Goal: Answer question/provide support: Share knowledge or assist other users

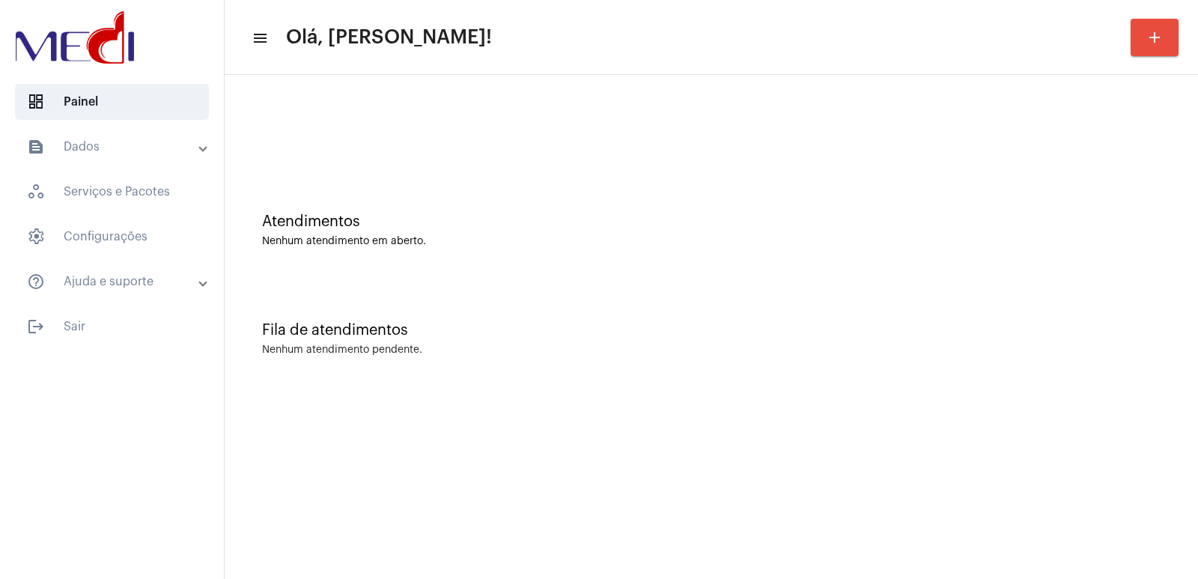
drag, startPoint x: 0, startPoint y: 0, endPoint x: 1189, endPoint y: 86, distance: 1192.3
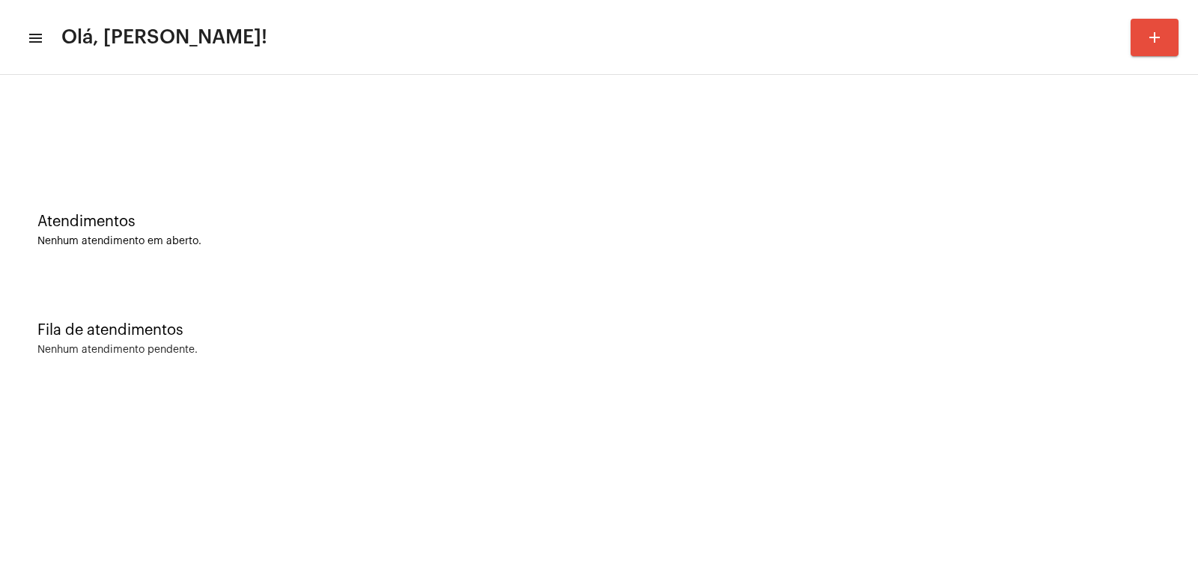
click at [914, 270] on div "Atendimentos Nenhum atendimento em aberto." at bounding box center [598, 222] width 1183 height 109
click at [820, 331] on div "Fila de atendimentos" at bounding box center [598, 330] width 1123 height 16
click at [856, 228] on div "Atendimentos" at bounding box center [598, 221] width 1123 height 16
drag, startPoint x: 986, startPoint y: 153, endPoint x: 861, endPoint y: 120, distance: 129.3
click at [986, 151] on div at bounding box center [598, 125] width 1183 height 86
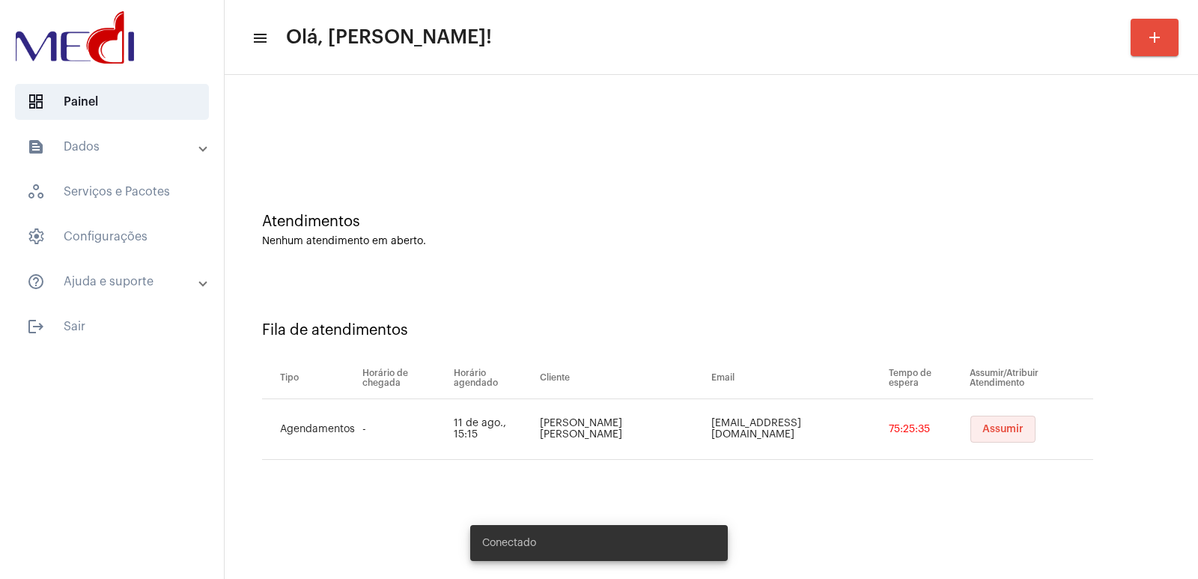
click at [983, 428] on span "Assumir" at bounding box center [1003, 429] width 41 height 10
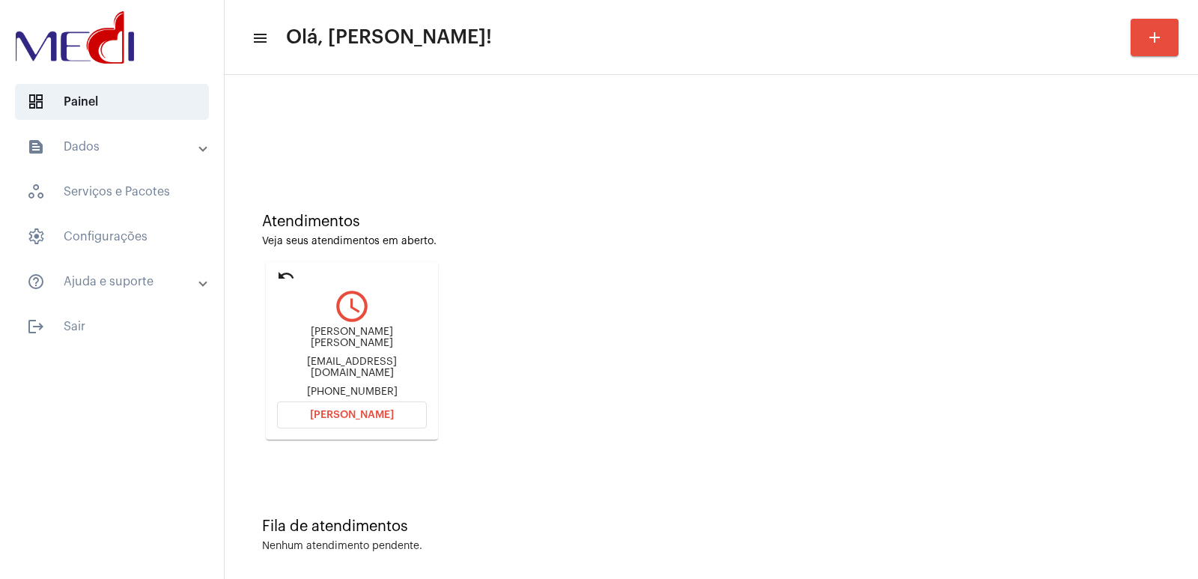
click at [328, 342] on div "Ruth Caroline Farias de Menezes" at bounding box center [352, 338] width 150 height 22
click at [333, 333] on div "Ruth Caroline Farias de Menezes" at bounding box center [352, 338] width 150 height 22
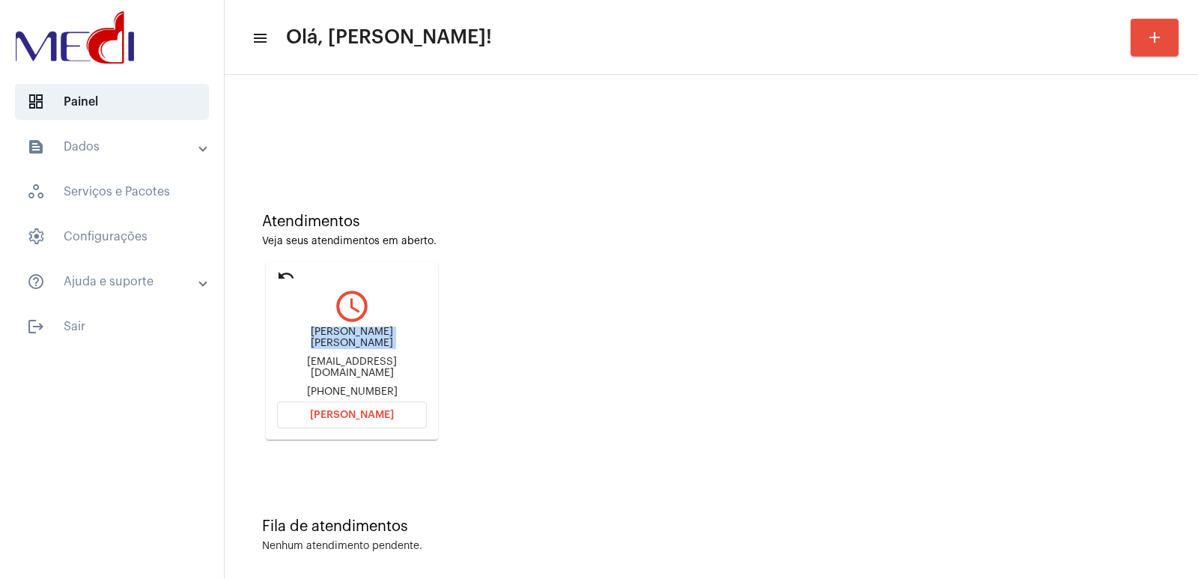
copy div "Ruth Caroline Farias de Menezes"
click at [383, 410] on span "Abrir Chamada" at bounding box center [352, 415] width 84 height 10
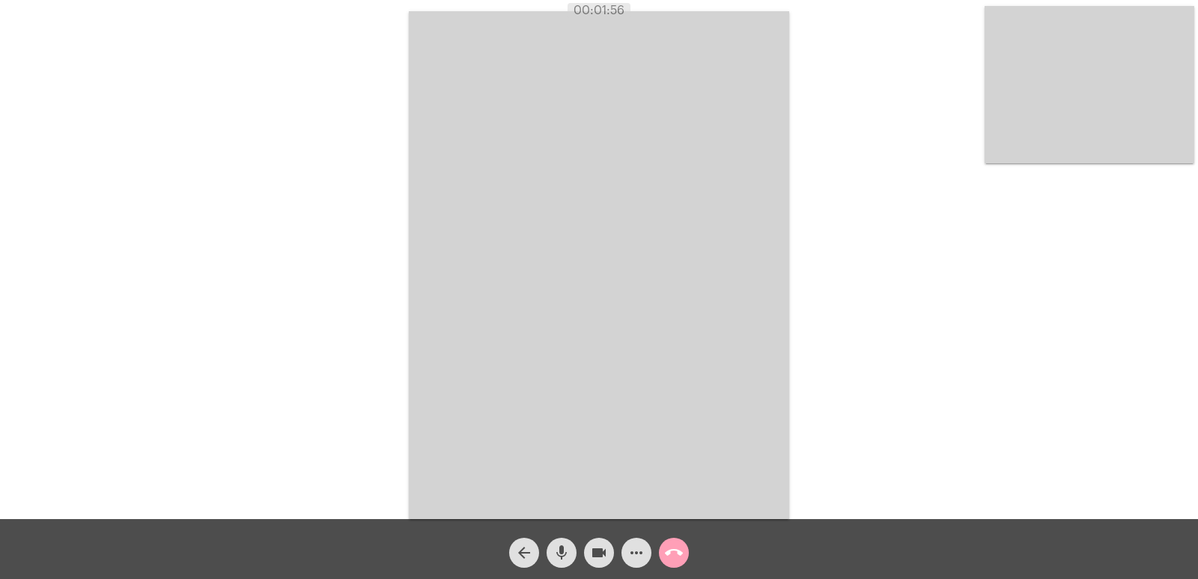
click at [681, 554] on mat-icon "call_end" at bounding box center [674, 553] width 18 height 18
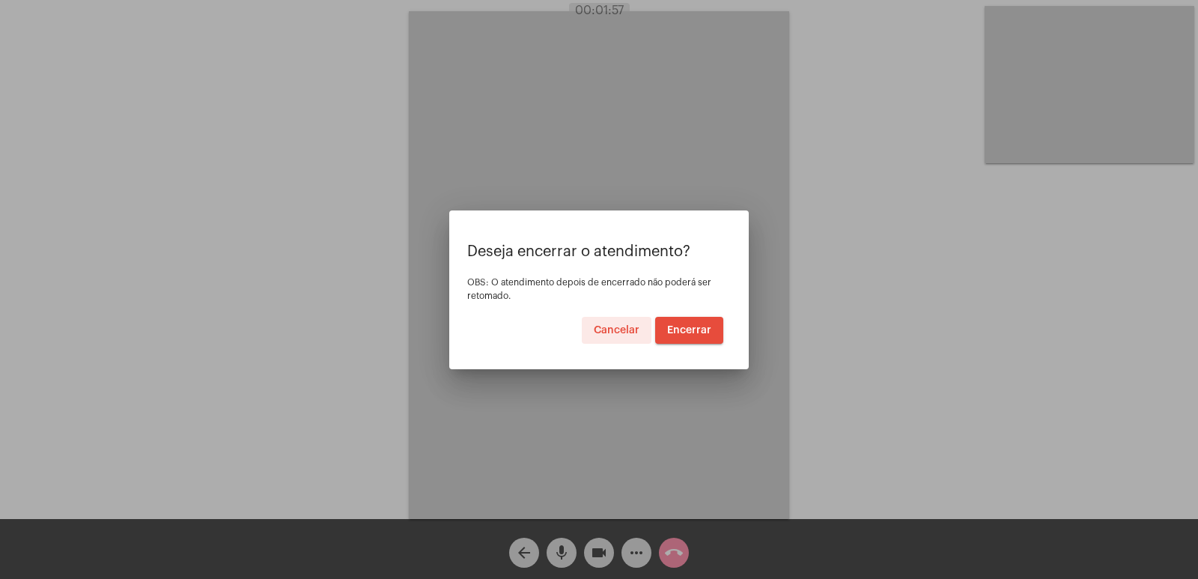
click at [687, 334] on span "Encerrar" at bounding box center [689, 330] width 44 height 10
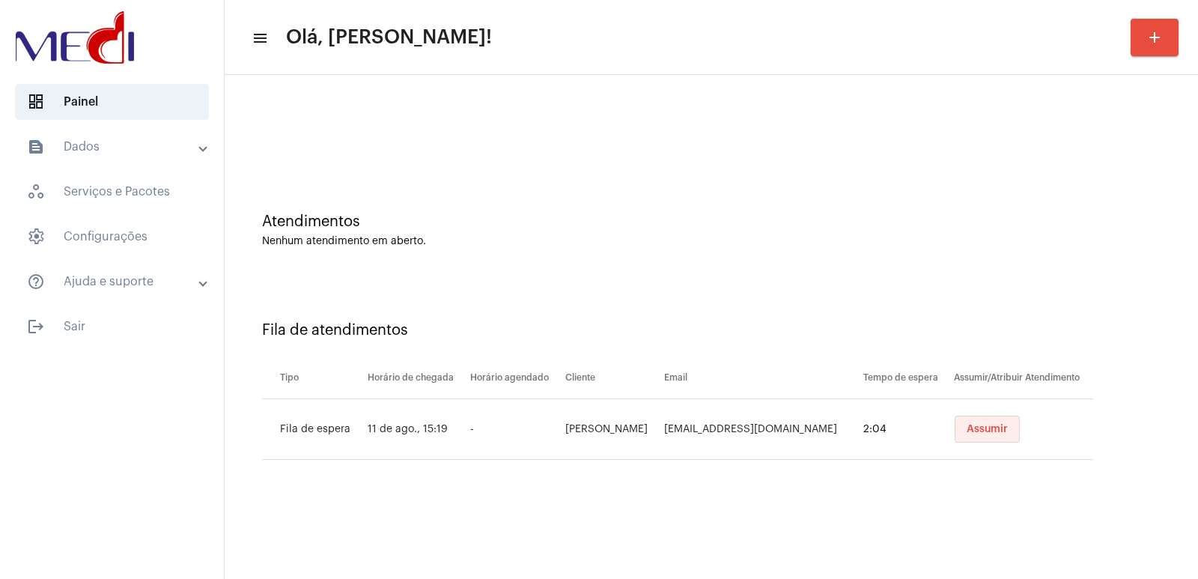
drag, startPoint x: 978, startPoint y: 431, endPoint x: 941, endPoint y: 493, distance: 71.9
click at [978, 431] on span "Assumir" at bounding box center [987, 429] width 41 height 10
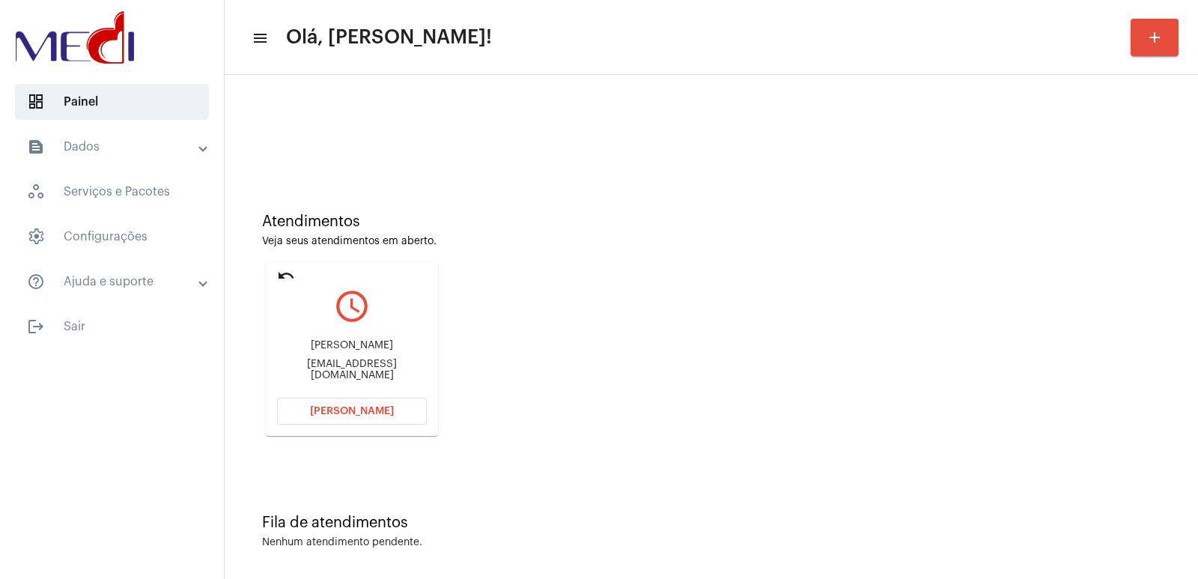
click at [355, 338] on div "Elyda Grazyelle da silva oliveira elyda_grazyelle@hotmail.com" at bounding box center [352, 360] width 150 height 67
click at [347, 344] on div "Elyda Grazyelle da silva oliveira" at bounding box center [352, 345] width 150 height 11
copy div "Elyda Grazyelle da silva oliveira"
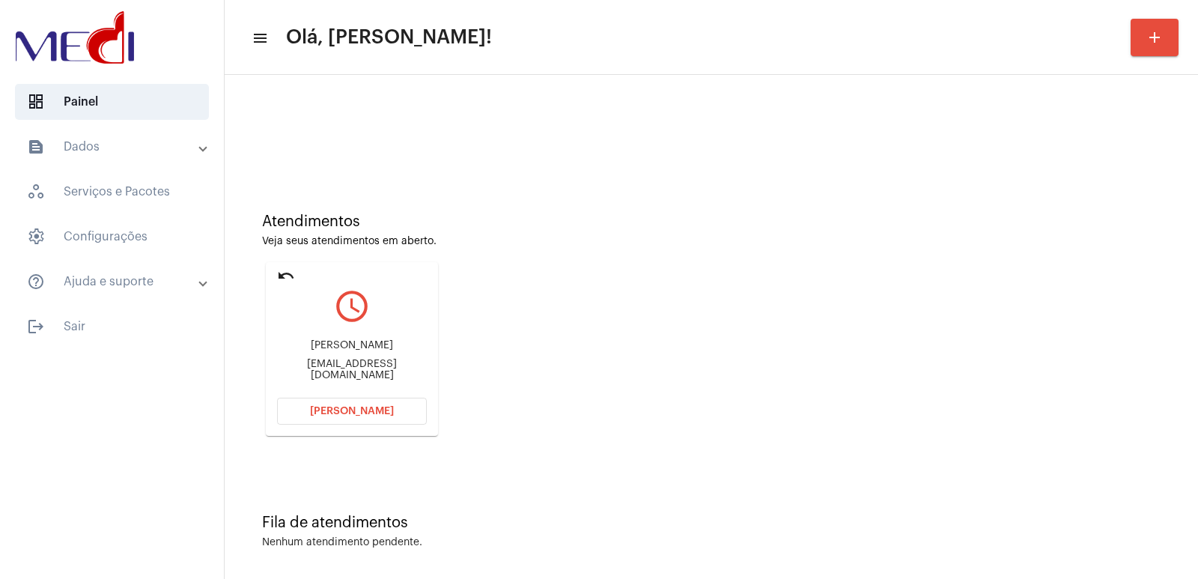
click at [319, 394] on mat-card "undo query_builder Elyda Grazyelle da silva oliveira elyda_grazyelle@hotmail.co…" at bounding box center [352, 349] width 172 height 174
click at [317, 410] on span "Abrir Chamada" at bounding box center [352, 411] width 84 height 10
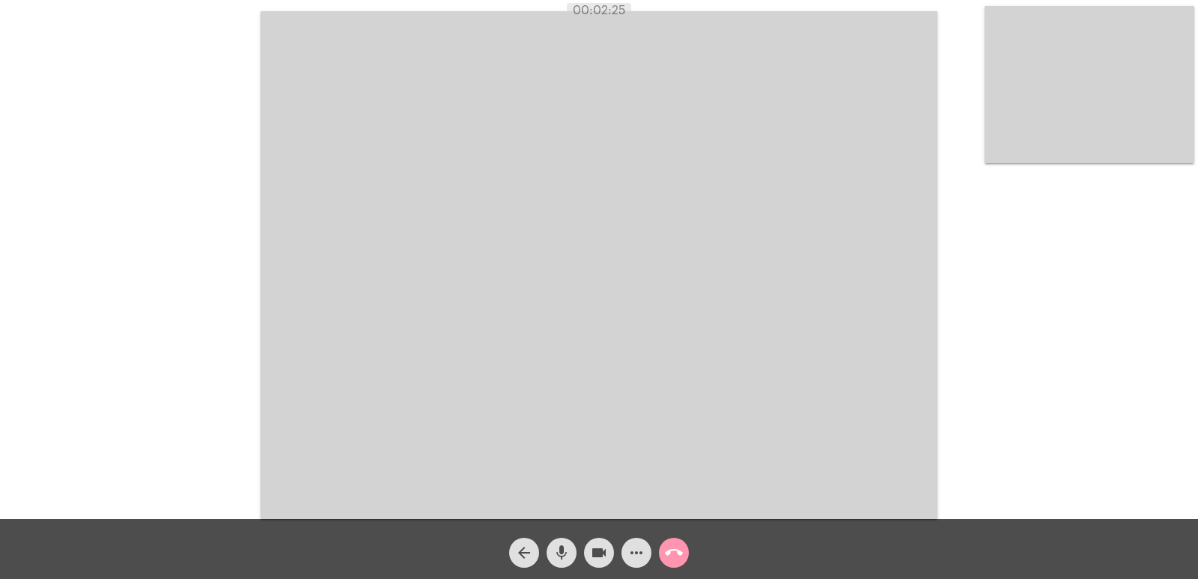
click at [674, 546] on mat-icon "call_end" at bounding box center [674, 553] width 18 height 18
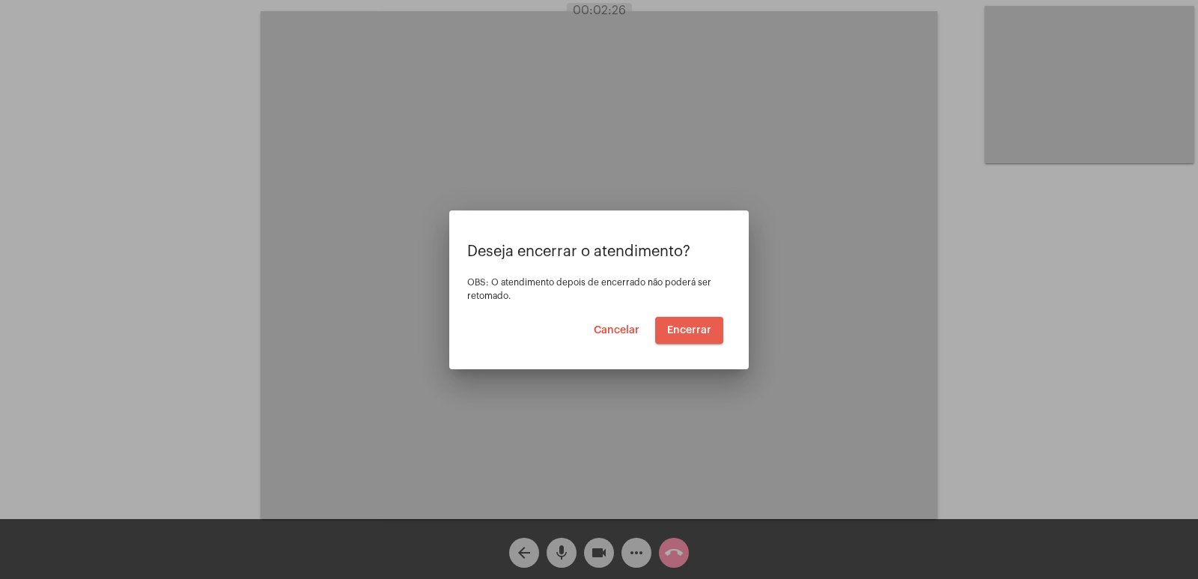
click at [710, 331] on span "Encerrar" at bounding box center [689, 330] width 44 height 10
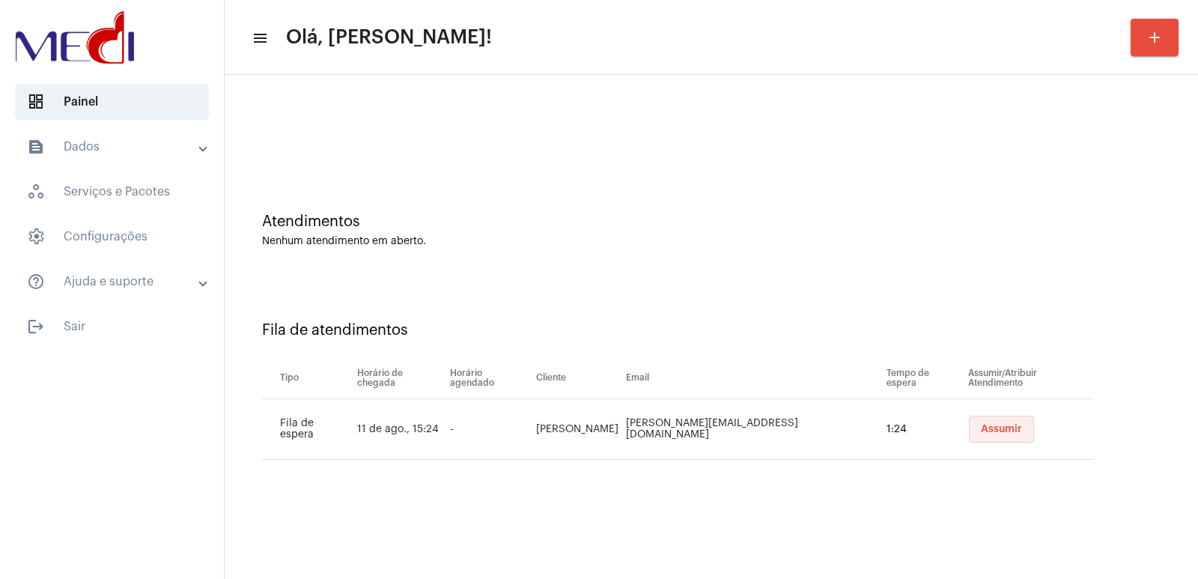
click at [1009, 430] on span "Assumir" at bounding box center [1001, 429] width 41 height 10
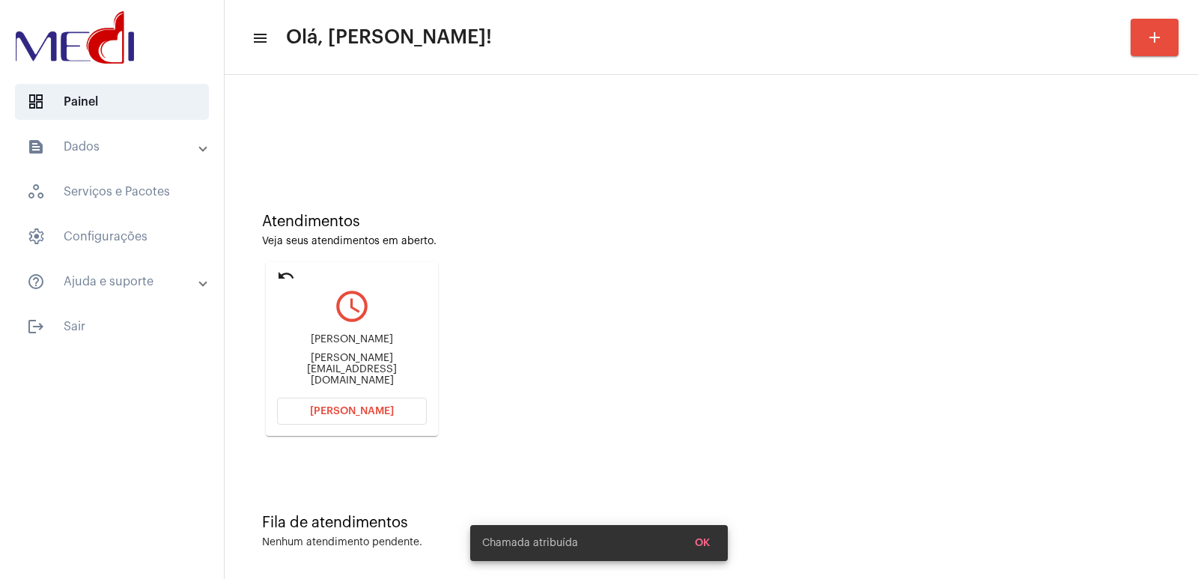
click at [382, 344] on div "Vanessa Cavalaro Peressin Vanessa.cavalaro@outlook.com" at bounding box center [352, 360] width 150 height 67
click at [374, 345] on div "Vanessa Cavalaro Peressin" at bounding box center [352, 339] width 150 height 11
copy div "Vanessa Cavalaro Peressin"
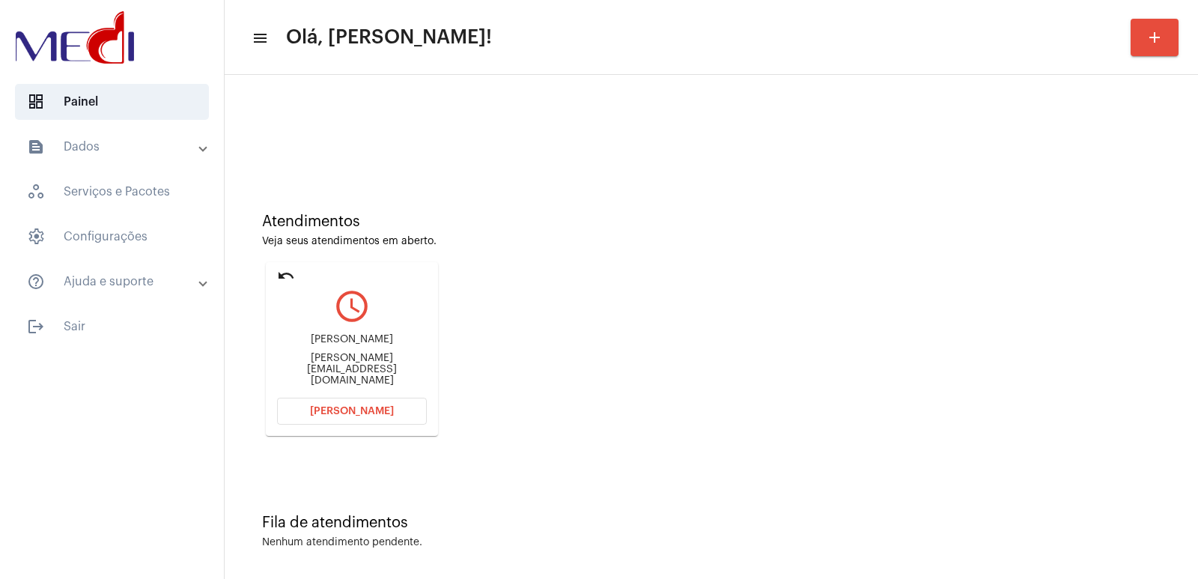
copy div "Vanessa Cavalaro Peressin"
click at [404, 428] on mat-card "undo query_builder Vanessa Cavalaro Peressin Vanessa.cavalaro@outlook.com Abrir…" at bounding box center [352, 349] width 172 height 174
click at [386, 417] on button "Abrir Chamada" at bounding box center [352, 411] width 150 height 27
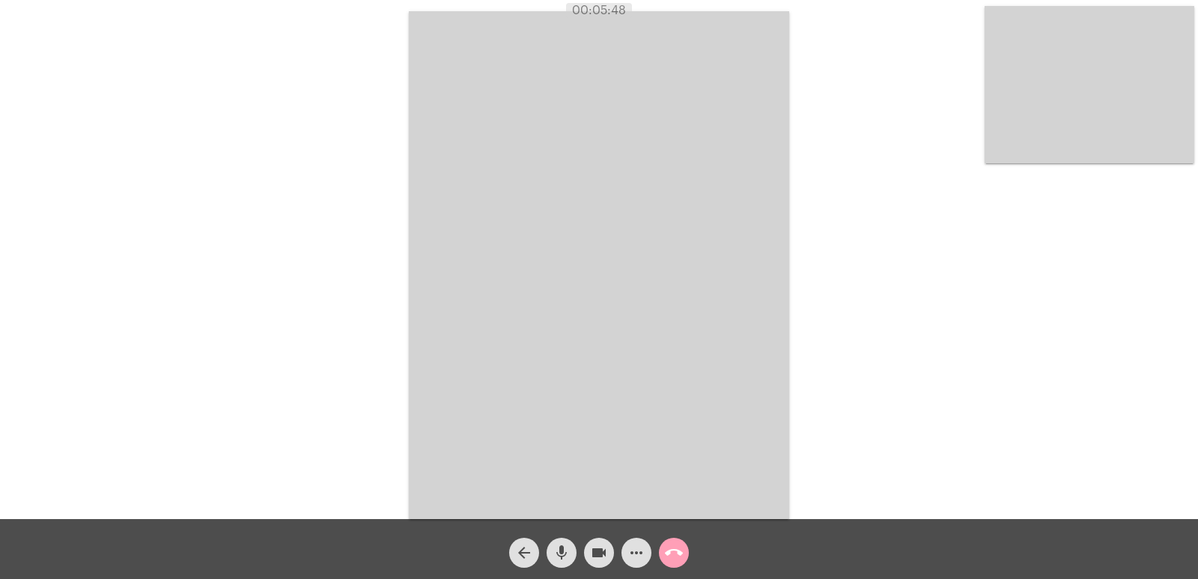
click at [671, 553] on mat-icon "call_end" at bounding box center [674, 553] width 18 height 18
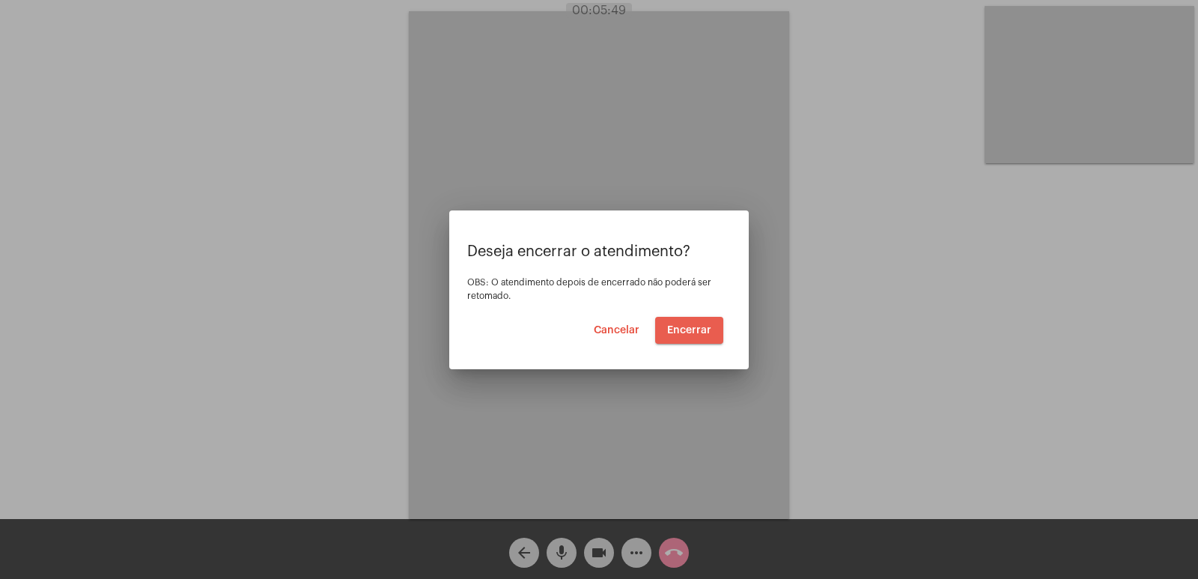
click at [691, 321] on button "Encerrar" at bounding box center [689, 330] width 68 height 27
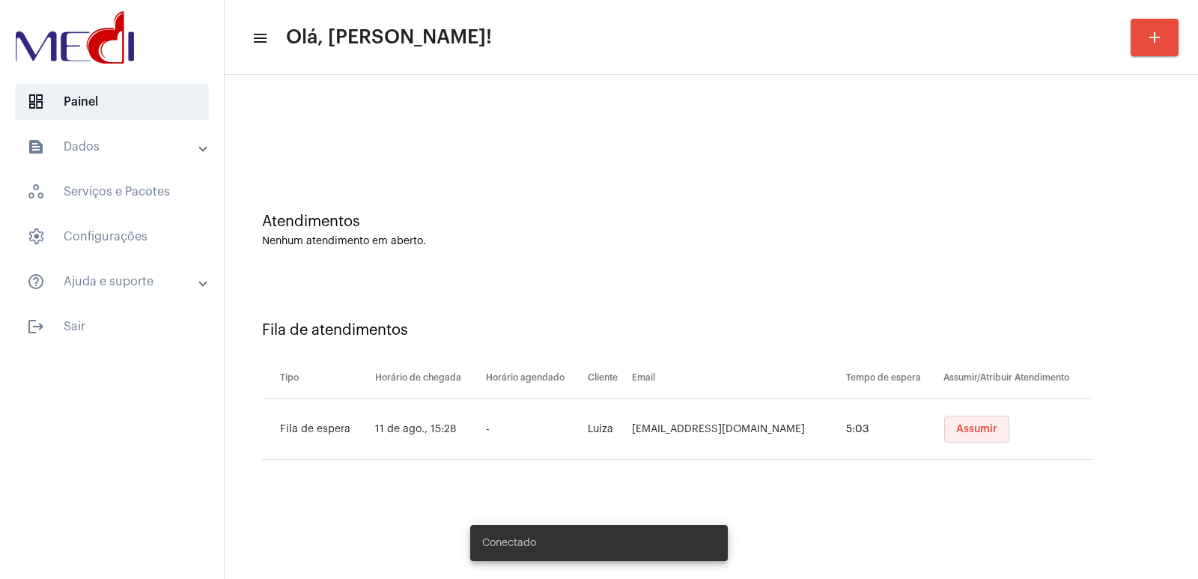
drag, startPoint x: 953, startPoint y: 438, endPoint x: 926, endPoint y: 407, distance: 40.9
click at [952, 437] on button "Assumir" at bounding box center [976, 429] width 65 height 27
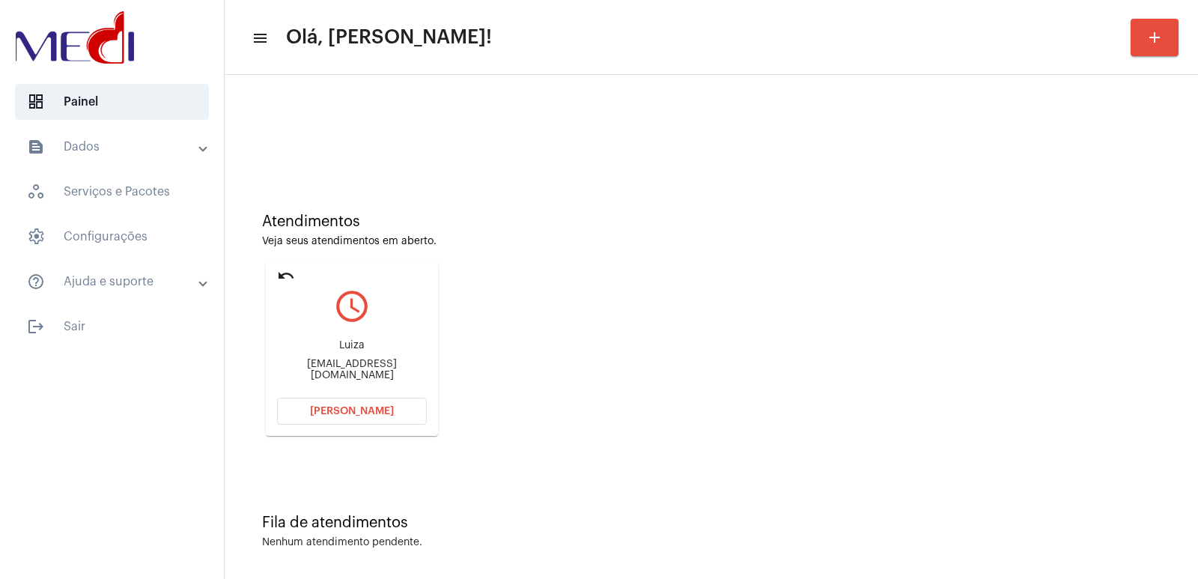
click at [350, 363] on div "Luiza [EMAIL_ADDRESS][DOMAIN_NAME]" at bounding box center [352, 360] width 150 height 67
click at [350, 363] on div "Luiza Luizalira2010@gmail.com" at bounding box center [352, 360] width 150 height 67
copy mat-card-content "Luizalira2010@gmail.com Abrir Chamada"
click at [374, 398] on button "Abrir Chamada" at bounding box center [352, 411] width 150 height 27
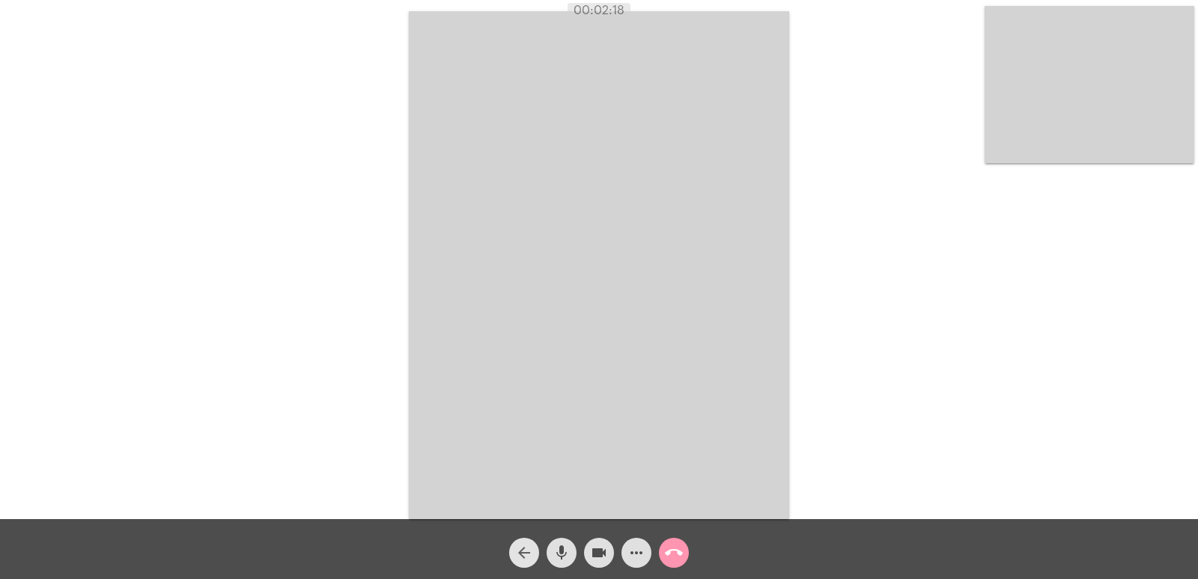
click at [520, 553] on mat-icon "arrow_back" at bounding box center [524, 553] width 18 height 18
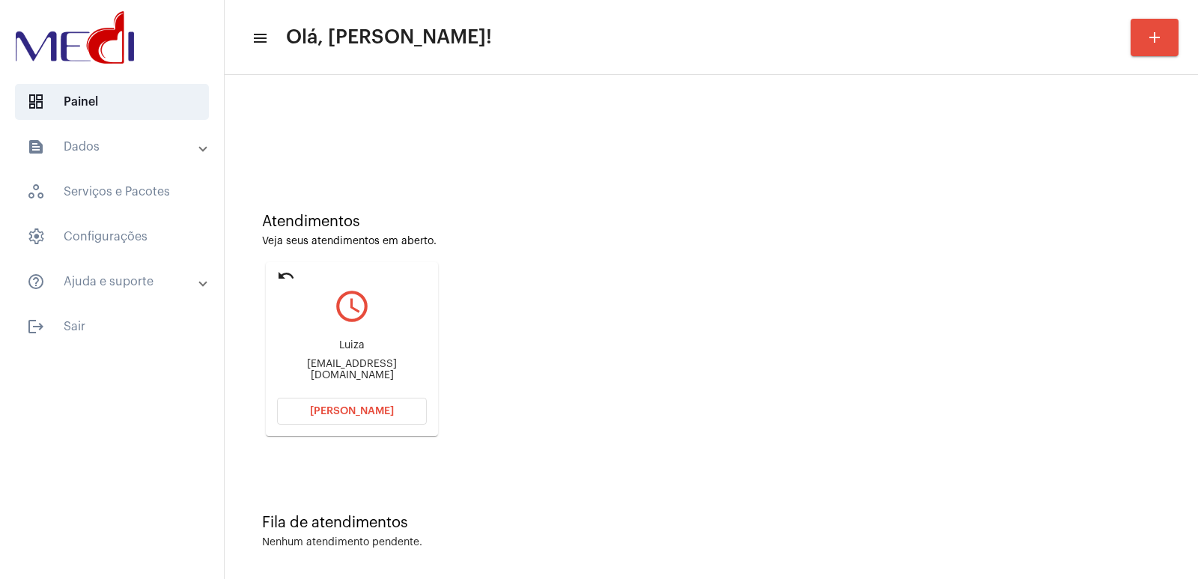
click at [332, 410] on span "Abrir Chamada" at bounding box center [352, 411] width 84 height 10
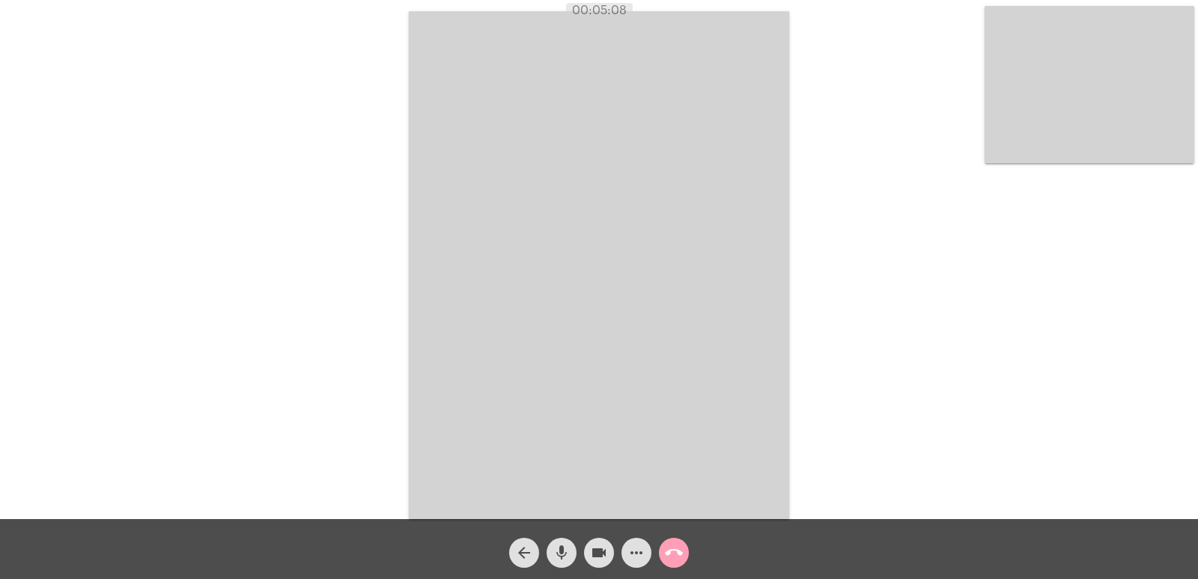
click at [662, 542] on button "call_end" at bounding box center [674, 553] width 30 height 30
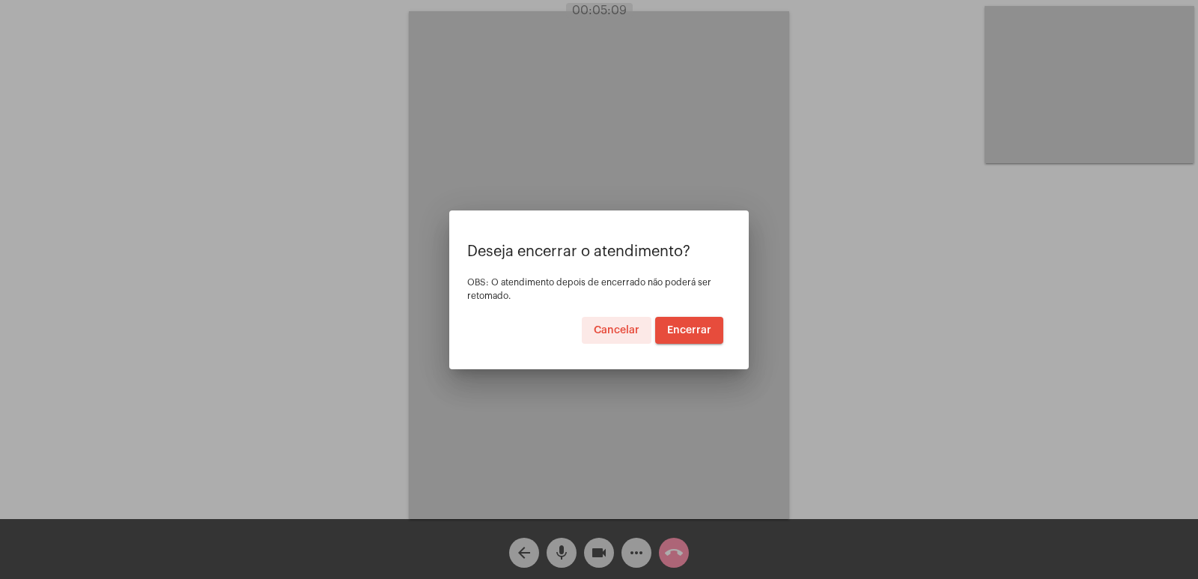
click at [695, 342] on button "Encerrar" at bounding box center [689, 330] width 68 height 27
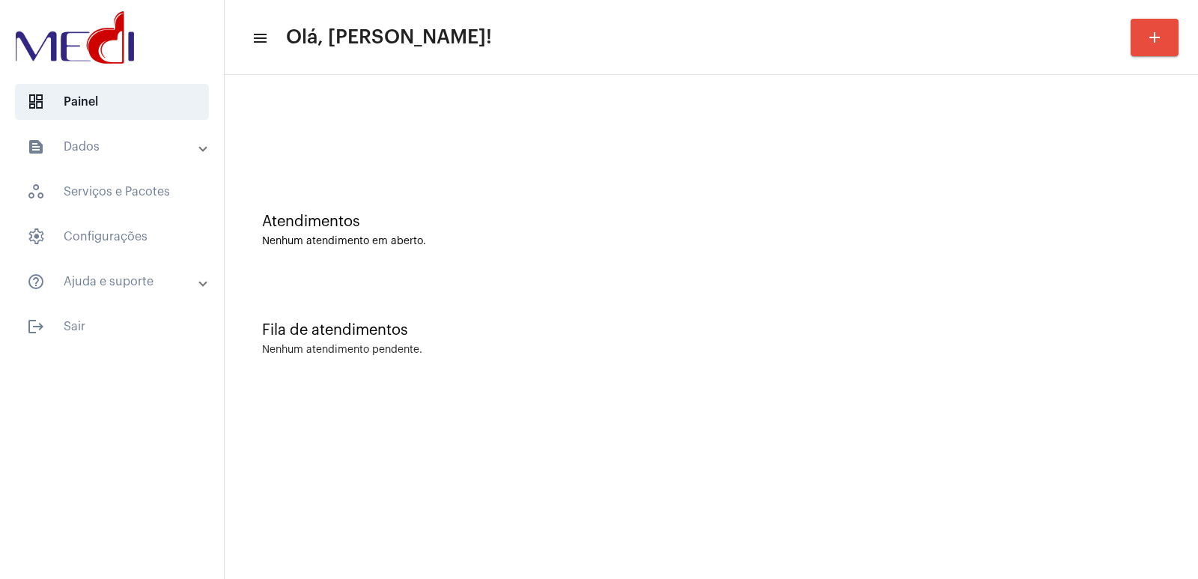
click at [764, 267] on div "Atendimentos Nenhum atendimento em aberto." at bounding box center [711, 222] width 959 height 109
click at [783, 249] on div "Atendimentos Nenhum atendimento em aberto." at bounding box center [711, 222] width 959 height 109
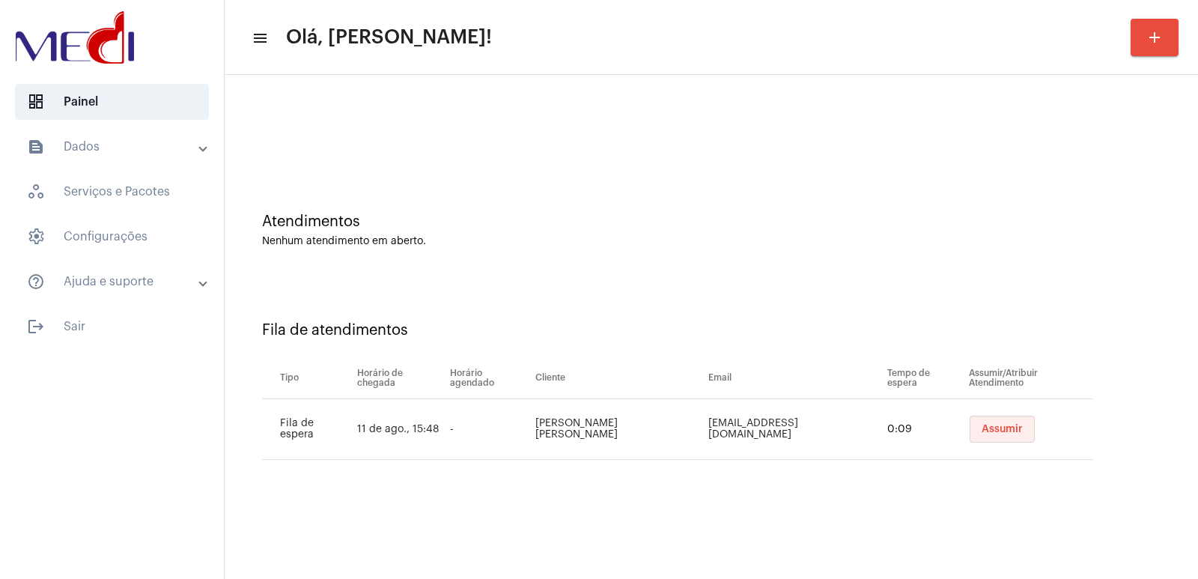
click at [987, 428] on span "Assumir" at bounding box center [1002, 429] width 41 height 10
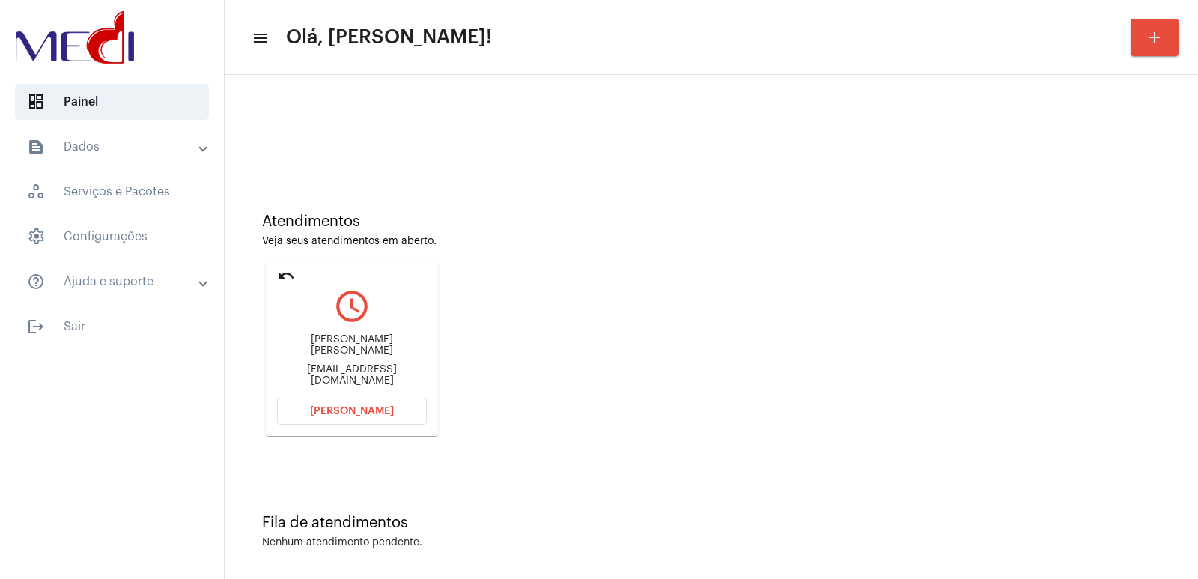
click at [329, 340] on div "Maria Ysis Rodrigues da Silva ferreirarodriguestais14@gmail.com" at bounding box center [352, 360] width 150 height 67
copy div "Maria Ysis Rodrigues da Silva"
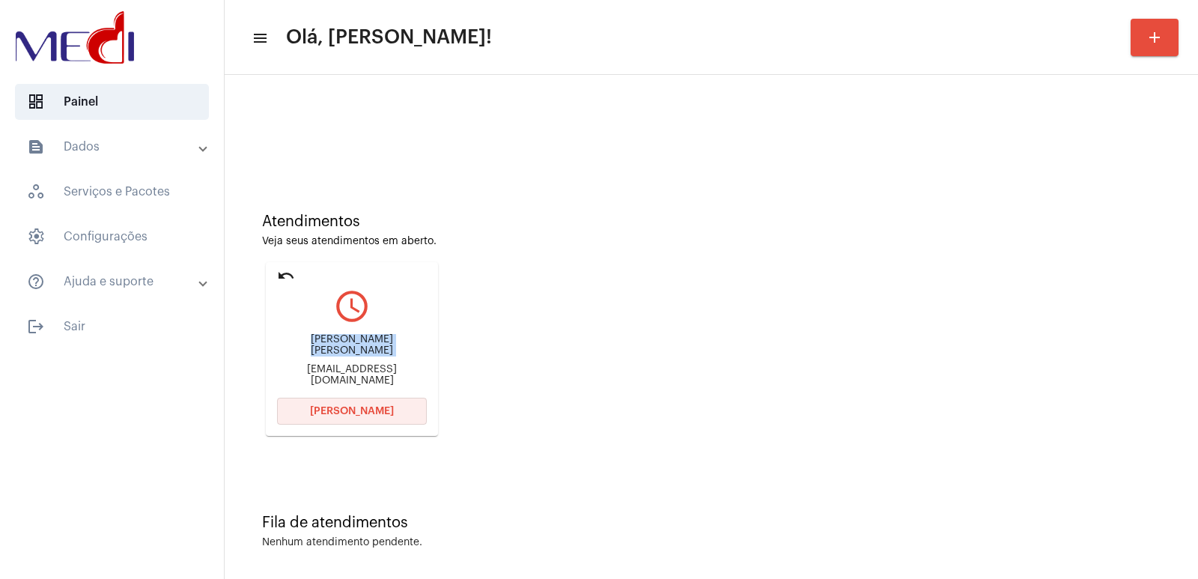
click at [370, 404] on button "Abrir Chamada" at bounding box center [352, 411] width 150 height 27
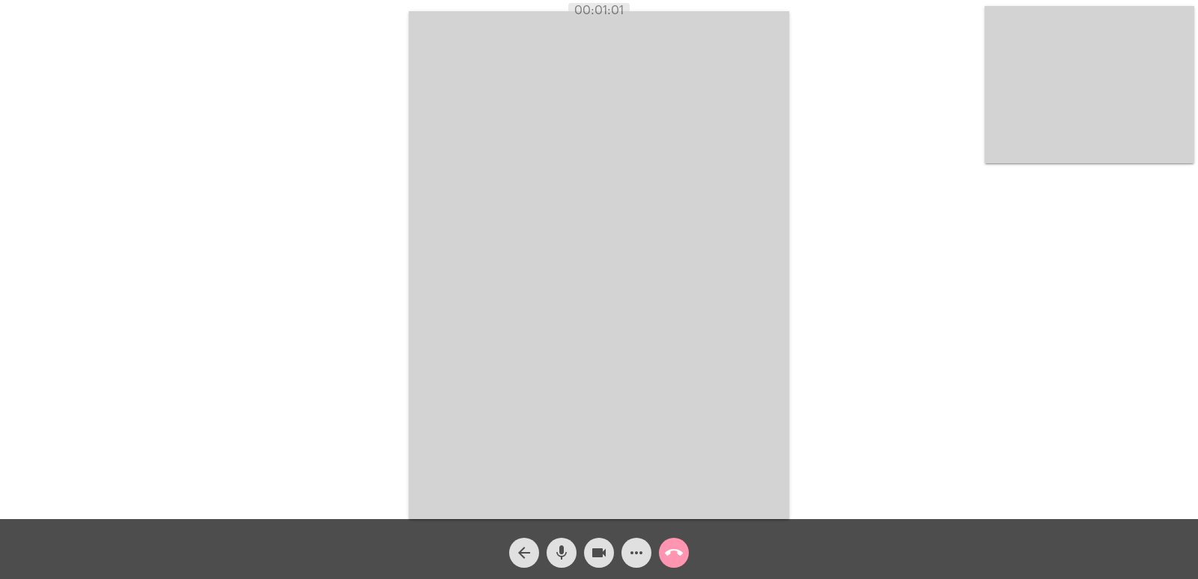
click at [767, 449] on video at bounding box center [599, 265] width 380 height 508
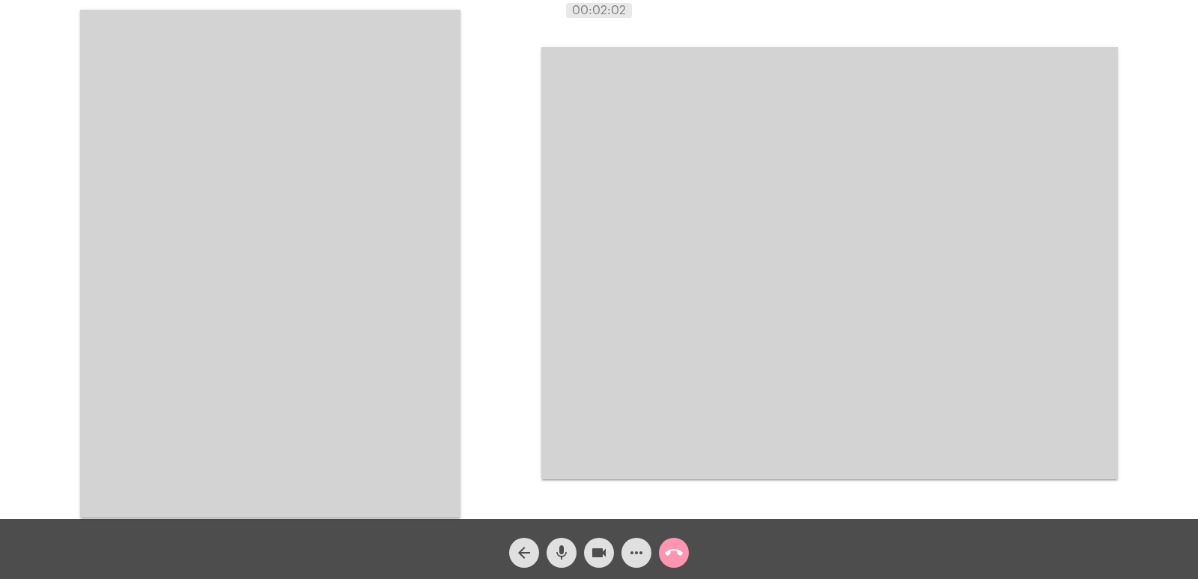
click at [380, 252] on video at bounding box center [270, 264] width 380 height 508
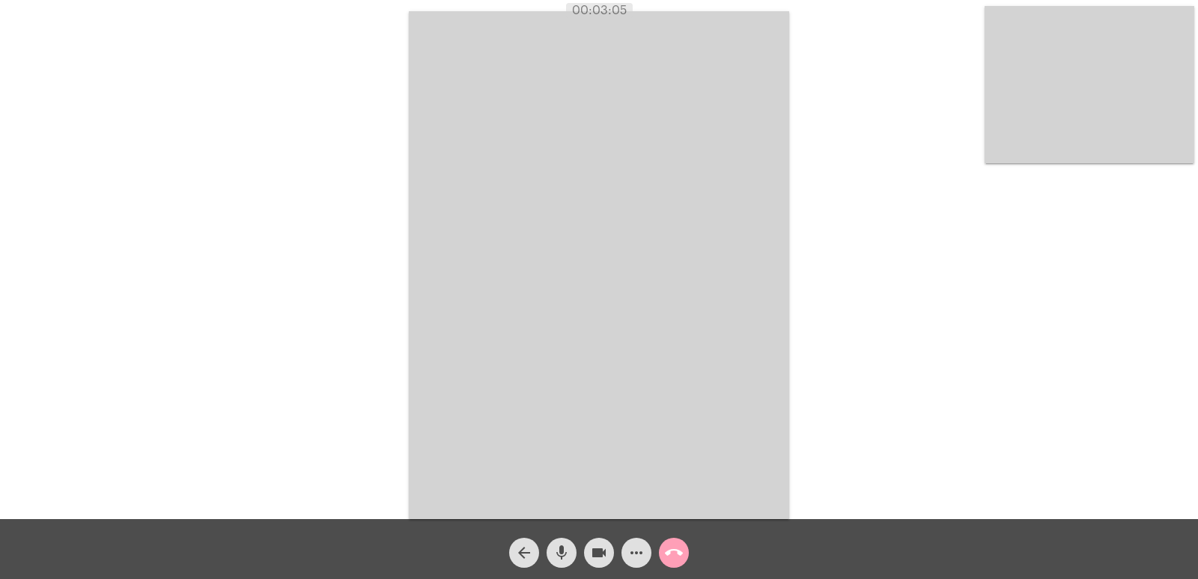
click at [665, 557] on mat-icon "call_end" at bounding box center [674, 553] width 18 height 18
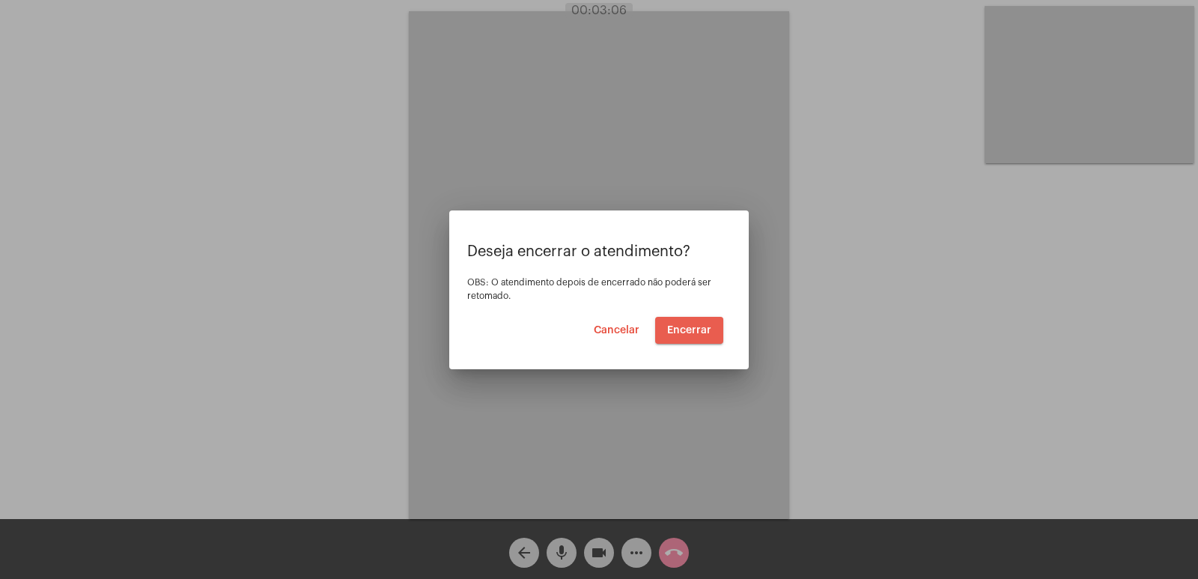
click at [690, 335] on span "Encerrar" at bounding box center [689, 330] width 44 height 10
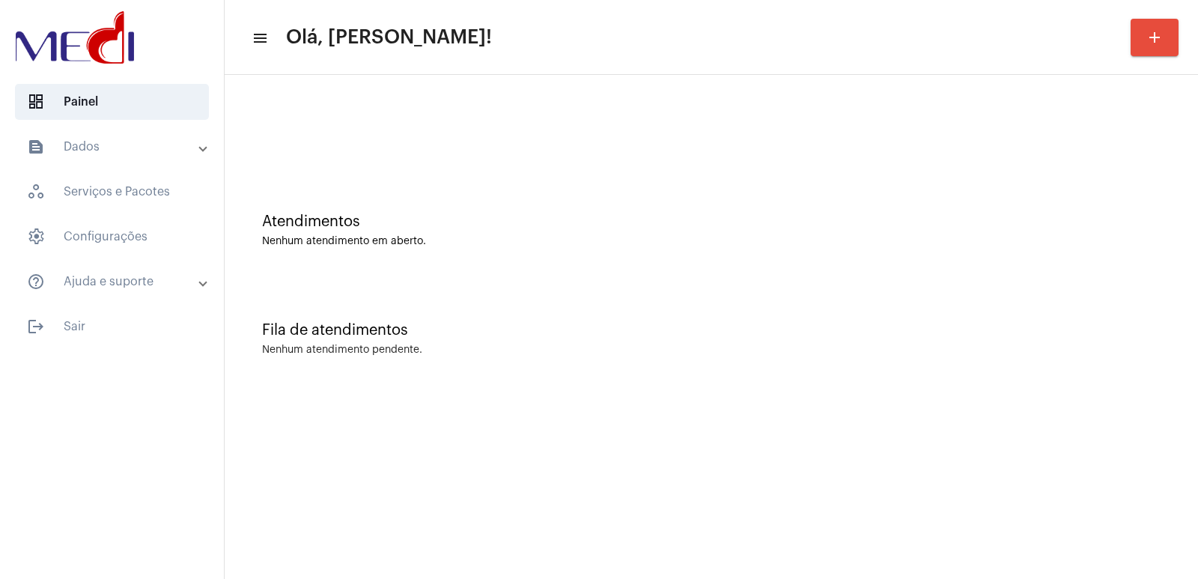
drag, startPoint x: 0, startPoint y: 0, endPoint x: 27, endPoint y: 30, distance: 40.3
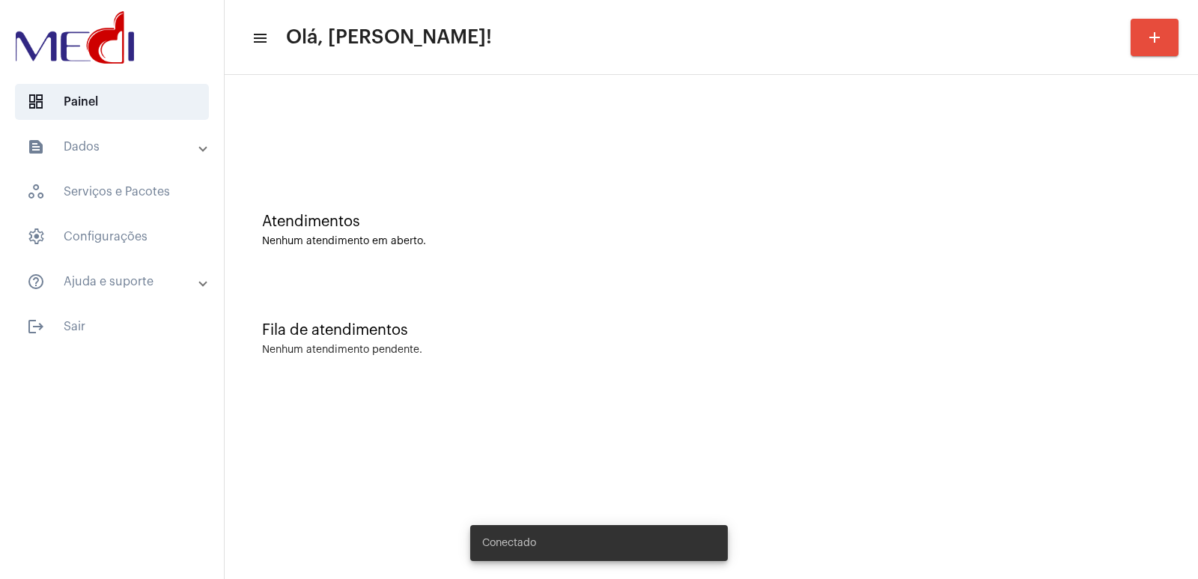
click at [1197, 547] on mat-sidenav-content "menu Olá, Vivian! add Atendimentos Nenhum atendimento em aberto. Fila de atendi…" at bounding box center [712, 289] width 974 height 579
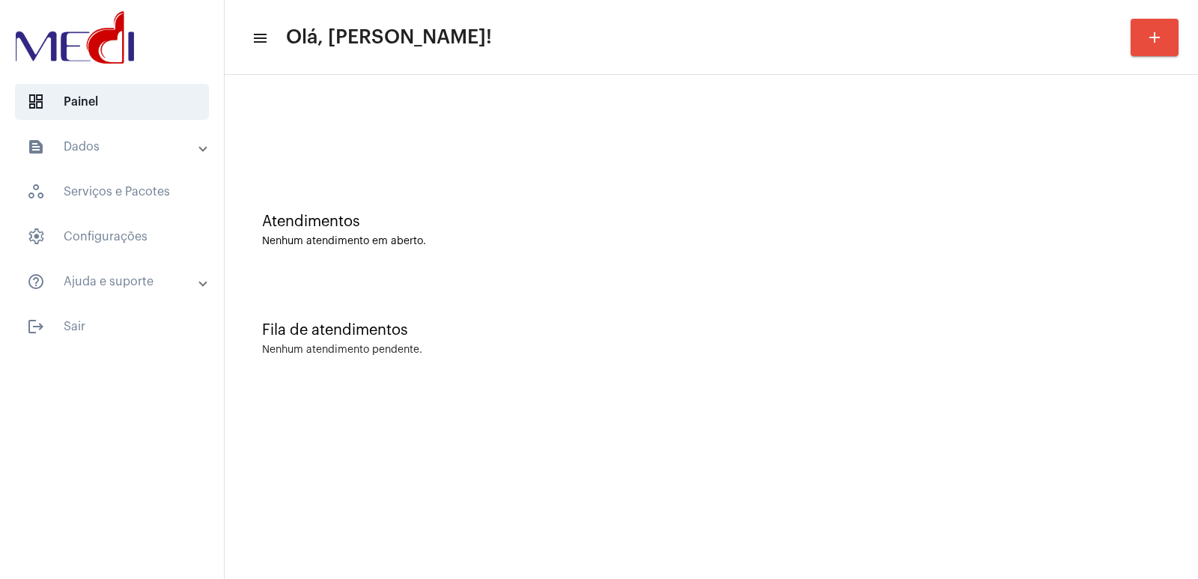
drag, startPoint x: 0, startPoint y: 0, endPoint x: 802, endPoint y: 419, distance: 905.1
click at [825, 437] on mat-sidenav-content "menu Olá, [PERSON_NAME]! add Atendimentos Nenhum atendimento em aberto. Fila de…" at bounding box center [712, 289] width 974 height 579
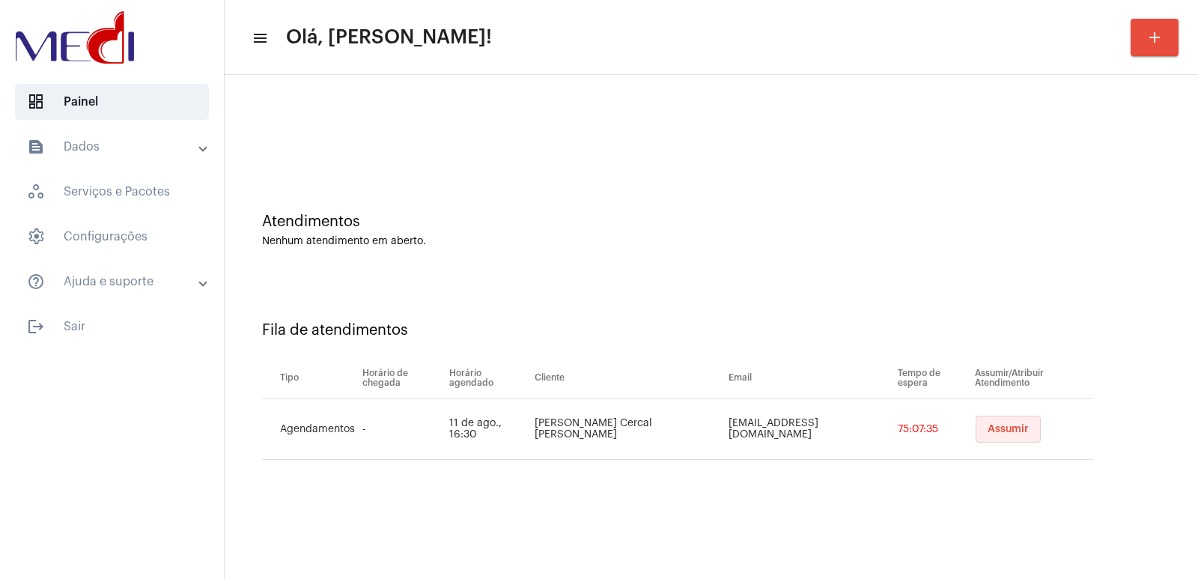
click at [988, 431] on span "Assumir" at bounding box center [1008, 429] width 41 height 10
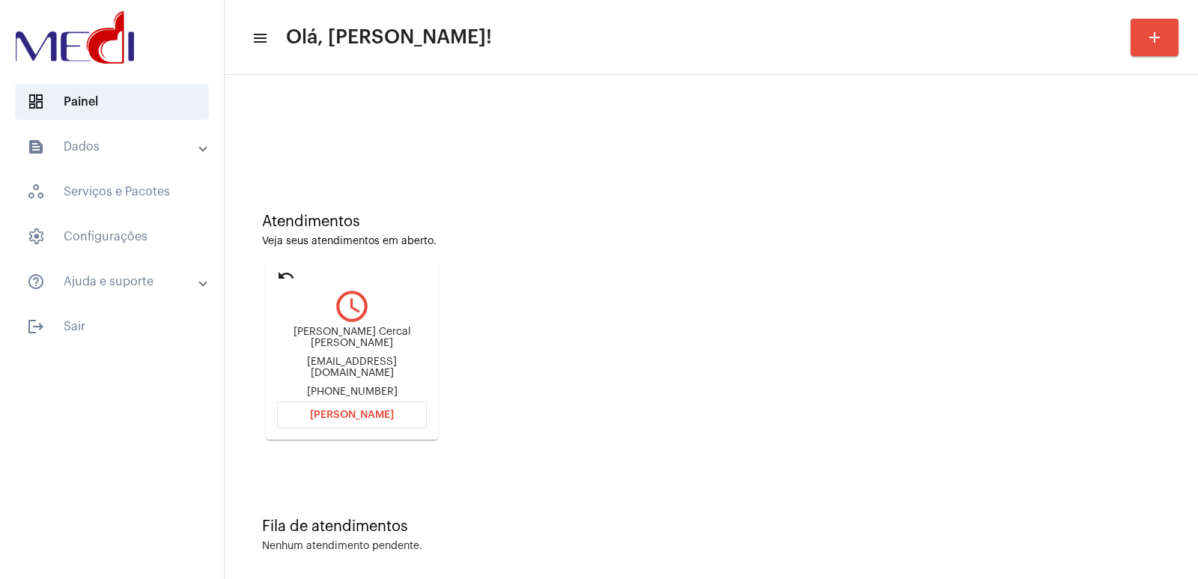
click at [350, 336] on div "[PERSON_NAME] Cercal [PERSON_NAME]" at bounding box center [352, 338] width 150 height 22
drag, startPoint x: 350, startPoint y: 336, endPoint x: 344, endPoint y: 342, distance: 8.5
click at [344, 341] on div "[PERSON_NAME] Cercal [PERSON_NAME]" at bounding box center [352, 338] width 150 height 22
click at [344, 342] on div "[PERSON_NAME] Cercal [PERSON_NAME]" at bounding box center [352, 338] width 150 height 22
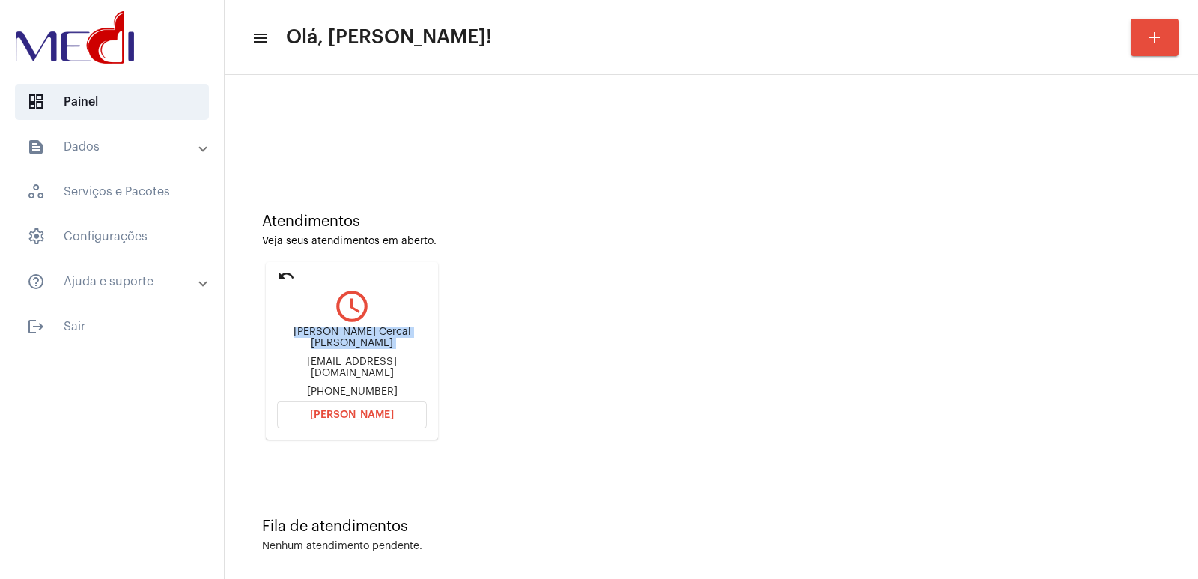
click at [344, 342] on div "[PERSON_NAME] Cercal [PERSON_NAME]" at bounding box center [352, 338] width 150 height 22
click at [333, 411] on span "[PERSON_NAME]" at bounding box center [352, 415] width 84 height 10
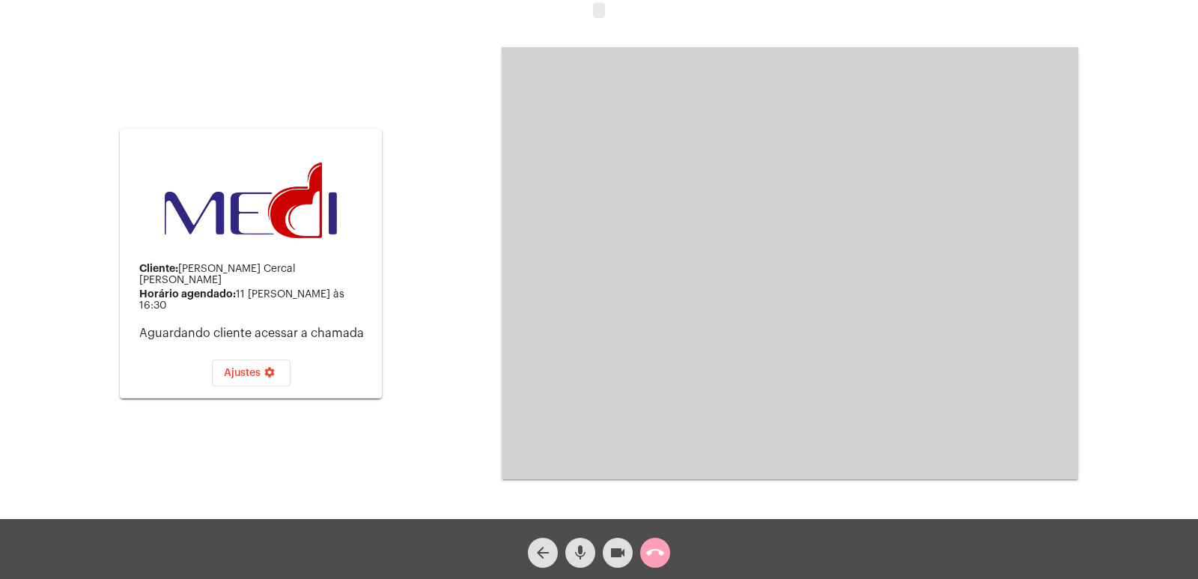
click at [664, 550] on button "call_end" at bounding box center [655, 553] width 30 height 30
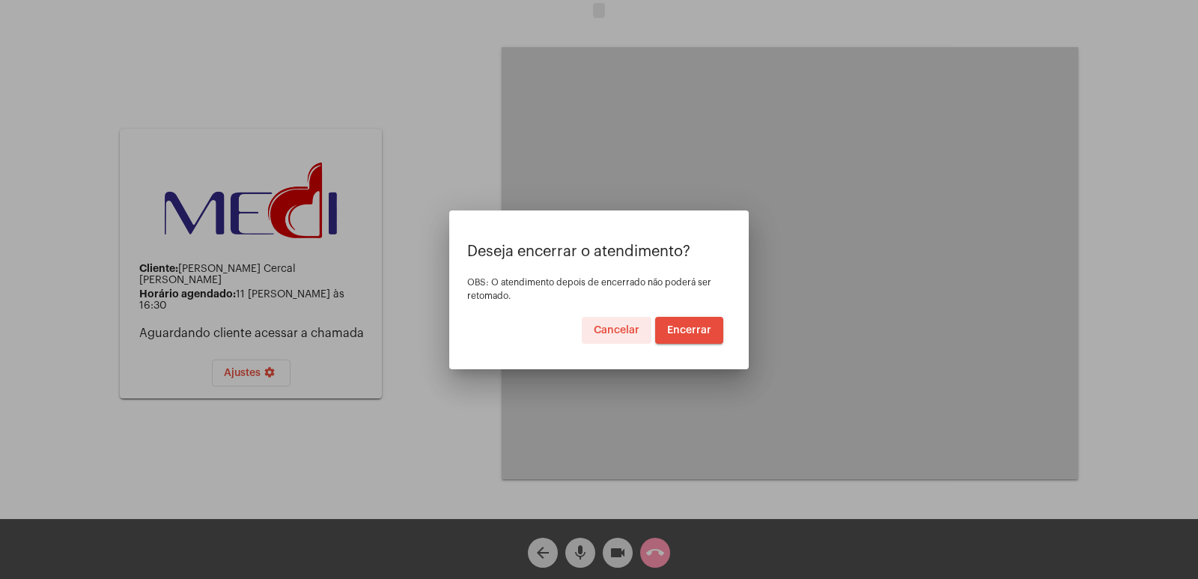
click at [694, 329] on span "Encerrar" at bounding box center [689, 330] width 44 height 10
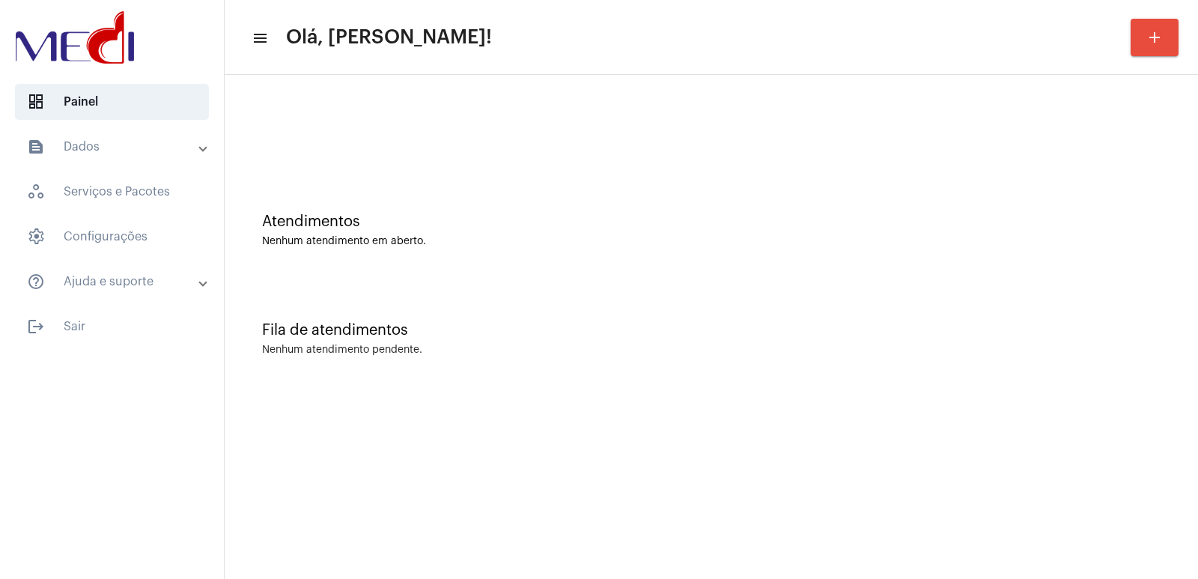
click at [875, 332] on div "Fila de atendimentos" at bounding box center [711, 330] width 899 height 16
click at [975, 443] on mat-sidenav-content "menu Olá, [PERSON_NAME]! add Atendimentos Nenhum atendimento em aberto. Fila de…" at bounding box center [712, 289] width 974 height 579
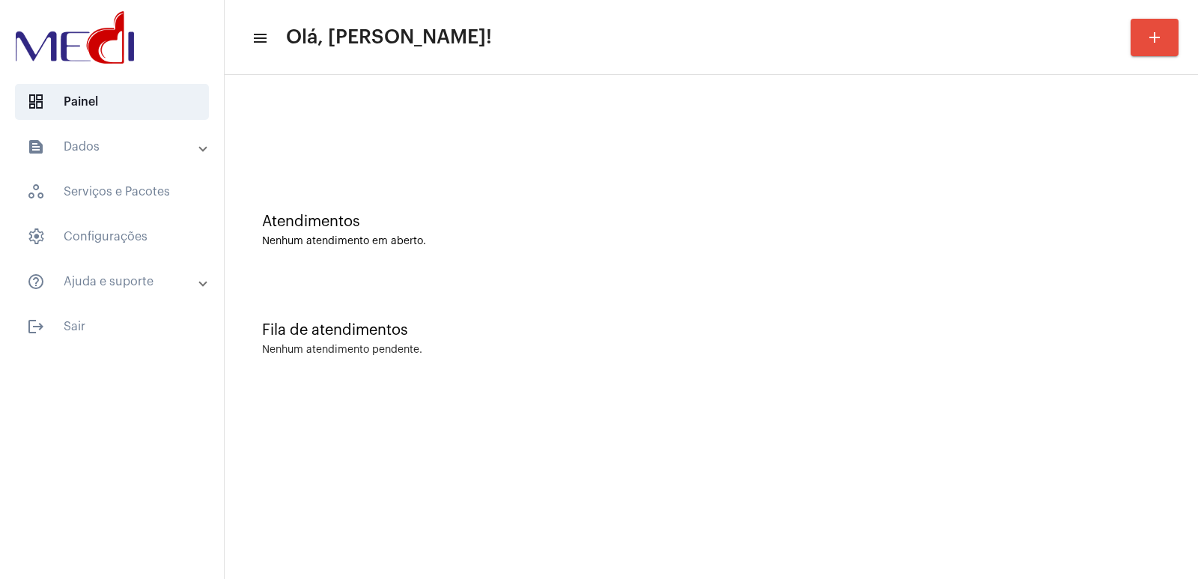
click at [975, 443] on mat-sidenav-content "menu Olá, [PERSON_NAME]! add Atendimentos Nenhum atendimento em aberto. Fila de…" at bounding box center [712, 289] width 974 height 579
click at [963, 470] on mat-sidenav-content "menu Olá, [PERSON_NAME]! add Atendimentos Nenhum atendimento em aberto. Fila de…" at bounding box center [712, 289] width 974 height 579
drag, startPoint x: 1188, startPoint y: 447, endPoint x: 1197, endPoint y: 504, distance: 57.6
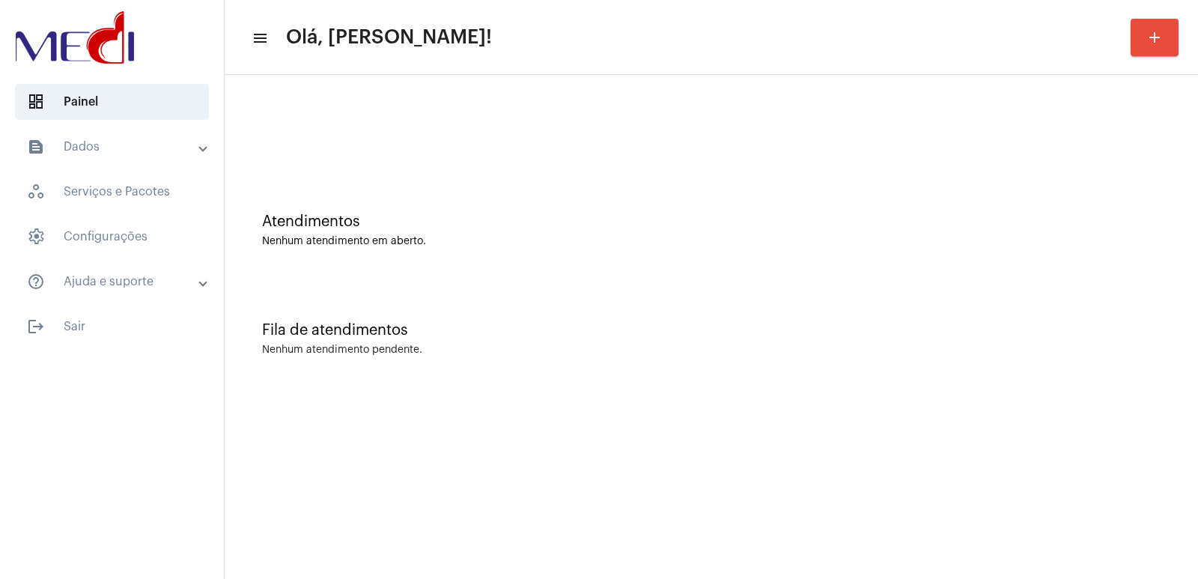
click at [1197, 503] on mat-sidenav-content "menu Olá, [PERSON_NAME]! add Atendimentos Nenhum atendimento em aberto. Fila de…" at bounding box center [712, 289] width 974 height 579
